Goal: Information Seeking & Learning: Learn about a topic

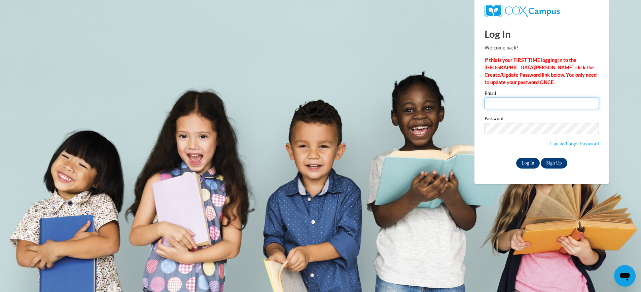
type input "ivagriffin50@gmail.com"
click at [527, 161] on input "Log In" at bounding box center [528, 163] width 24 height 11
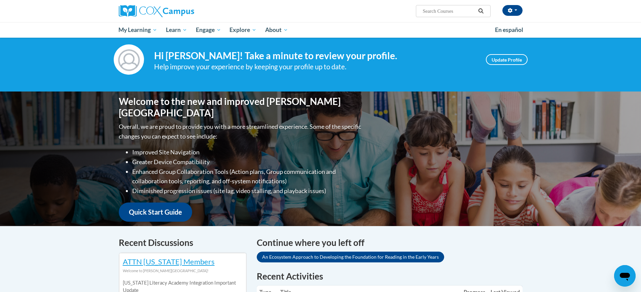
scroll to position [10, 0]
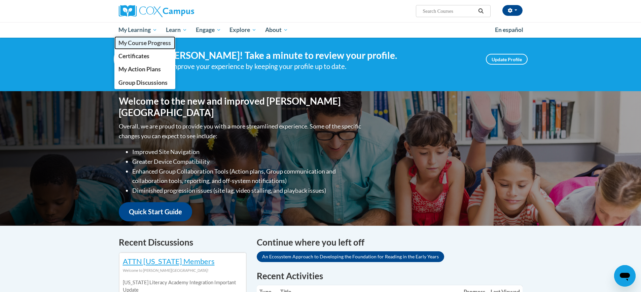
click at [136, 42] on span "My Course Progress" at bounding box center [144, 42] width 52 height 7
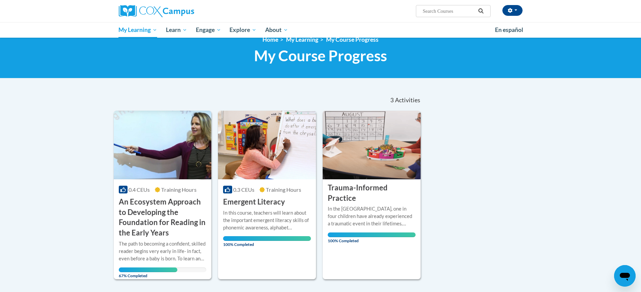
scroll to position [13, 0]
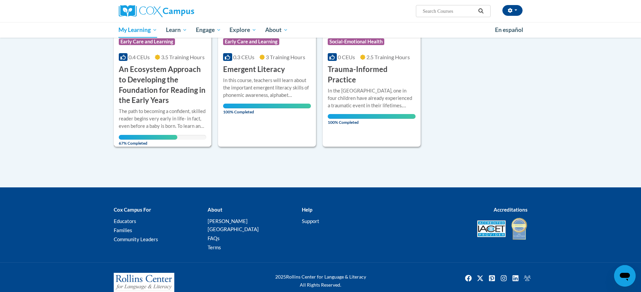
click at [172, 81] on h3 "An Ecosystem Approach to Developing the Foundation for Reading in the Early Yea…" at bounding box center [163, 84] width 88 height 41
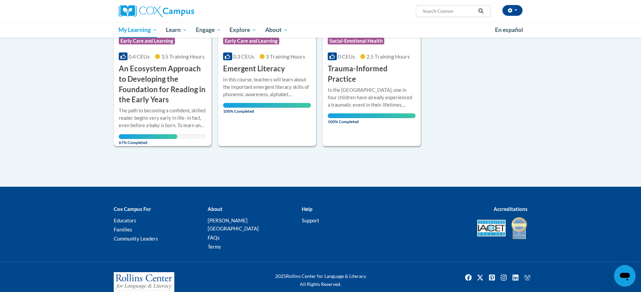
scroll to position [160, 0]
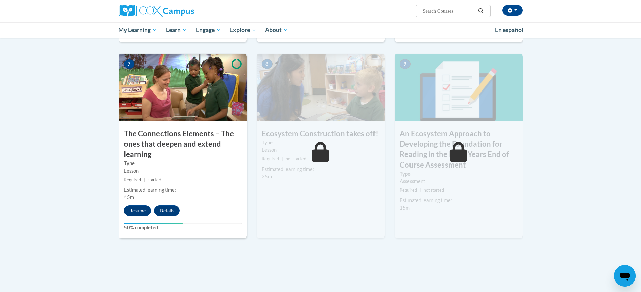
scroll to position [513, 0]
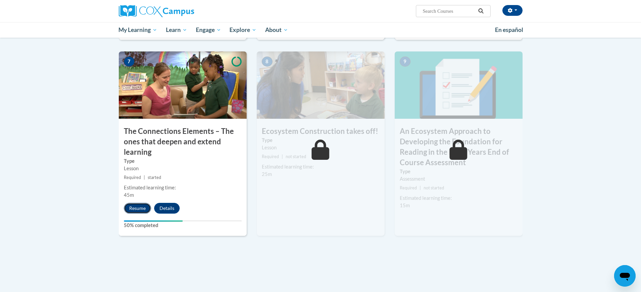
click at [140, 208] on button "Resume" at bounding box center [137, 208] width 27 height 11
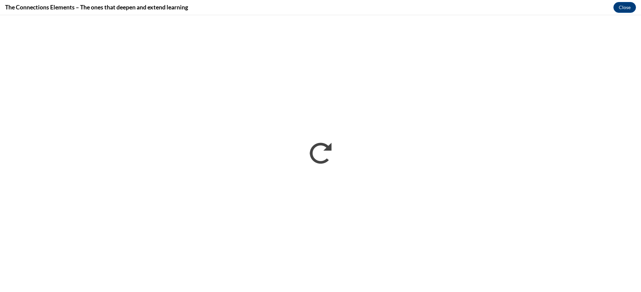
scroll to position [0, 0]
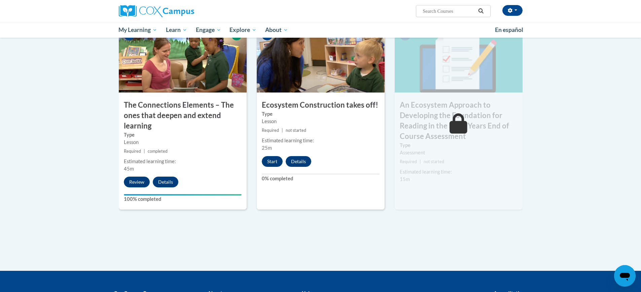
scroll to position [539, 0]
click at [276, 161] on button "Start" at bounding box center [272, 161] width 21 height 11
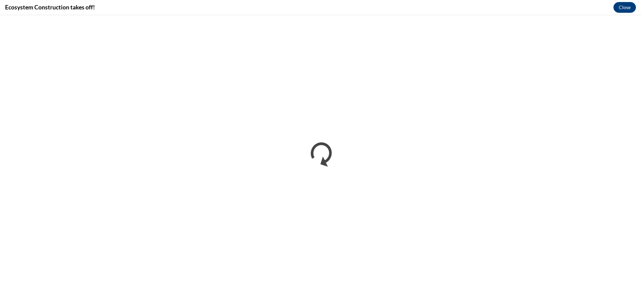
scroll to position [0, 0]
